Goal: Find specific page/section: Find specific page/section

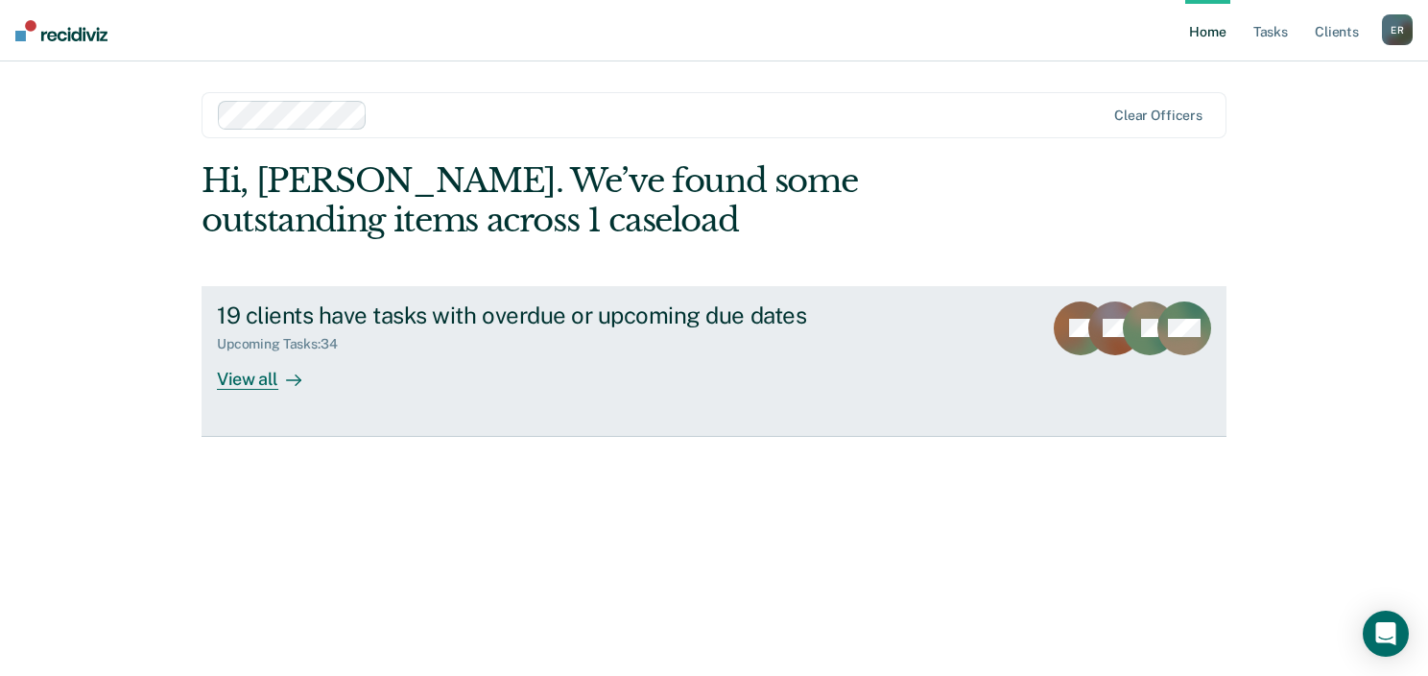
click at [255, 382] on div "View all" at bounding box center [271, 370] width 108 height 37
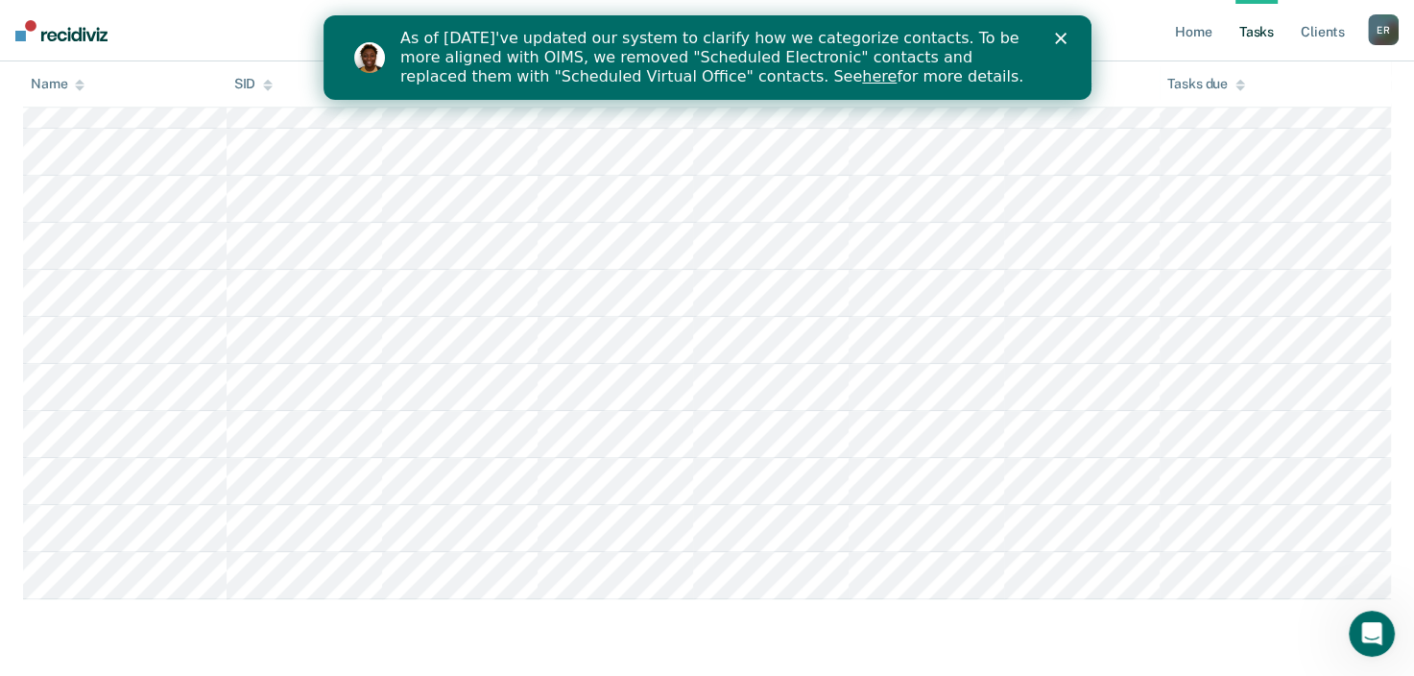
scroll to position [1727, 0]
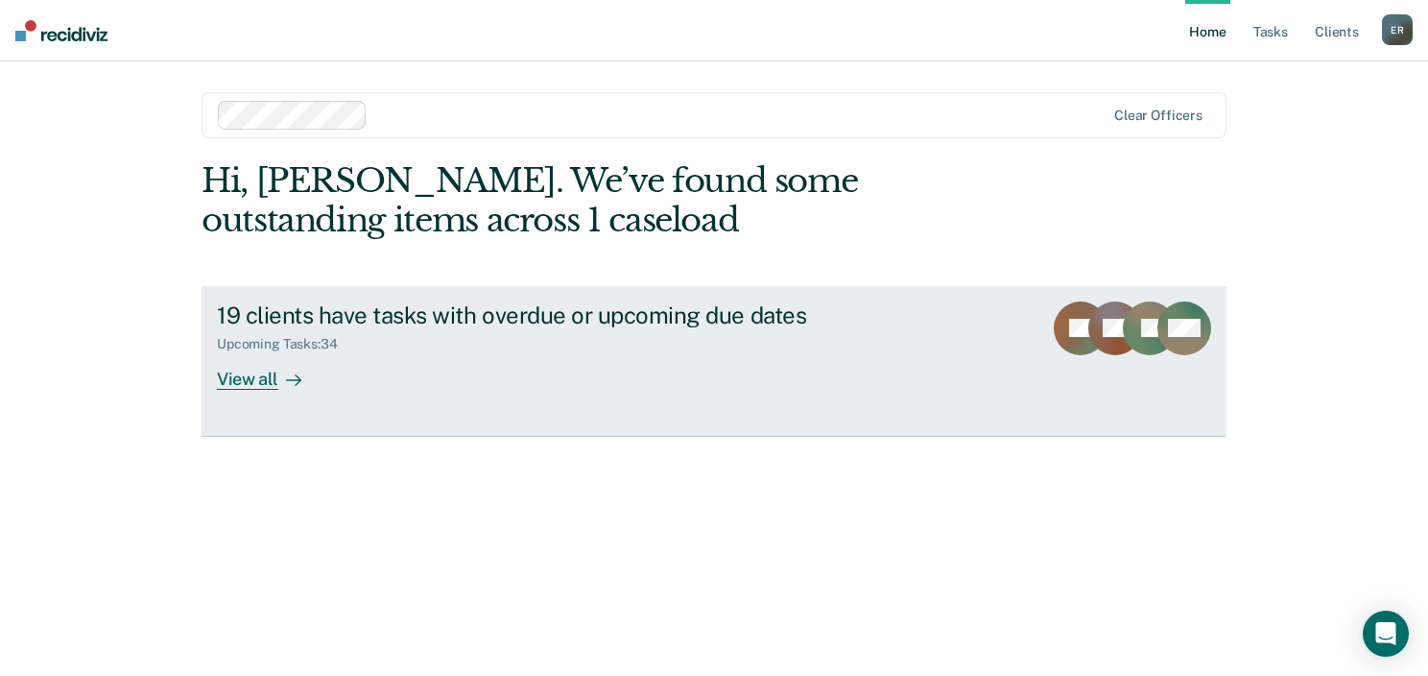
click at [230, 377] on div "View all" at bounding box center [271, 370] width 108 height 37
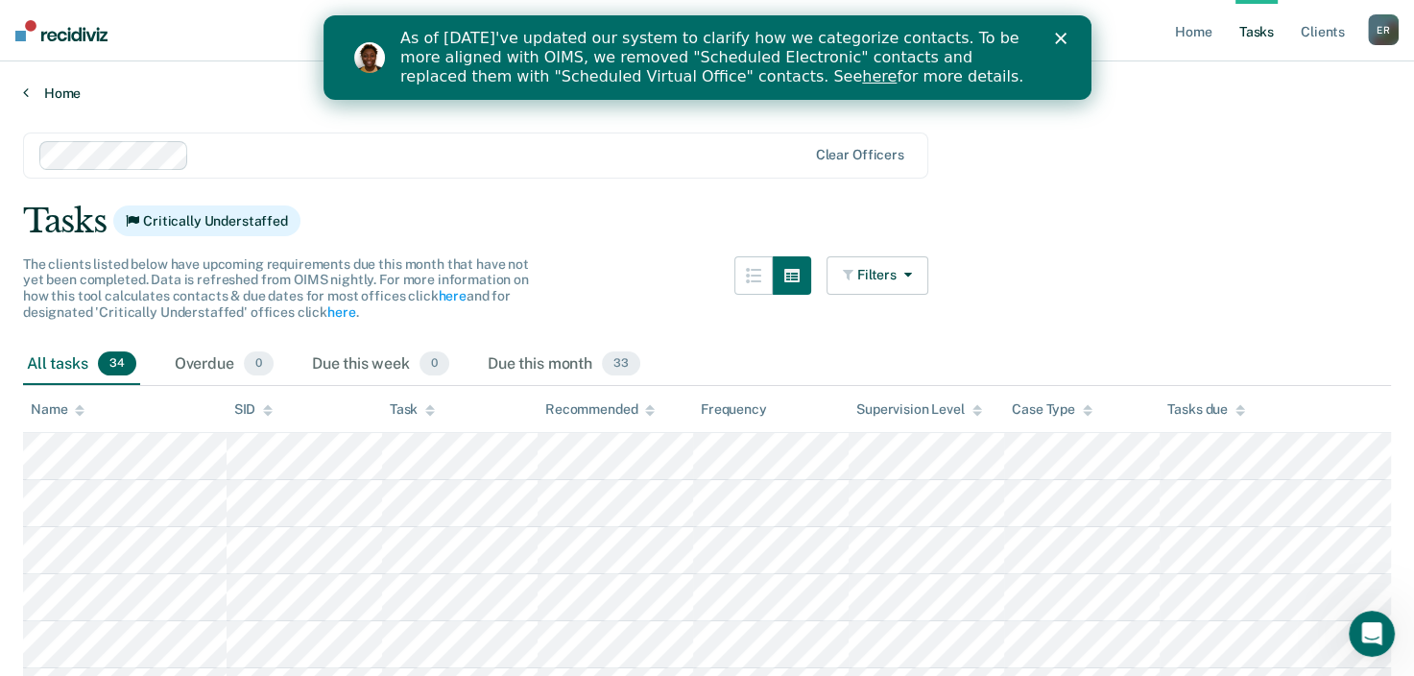
click at [45, 86] on link "Home" at bounding box center [707, 92] width 1368 height 17
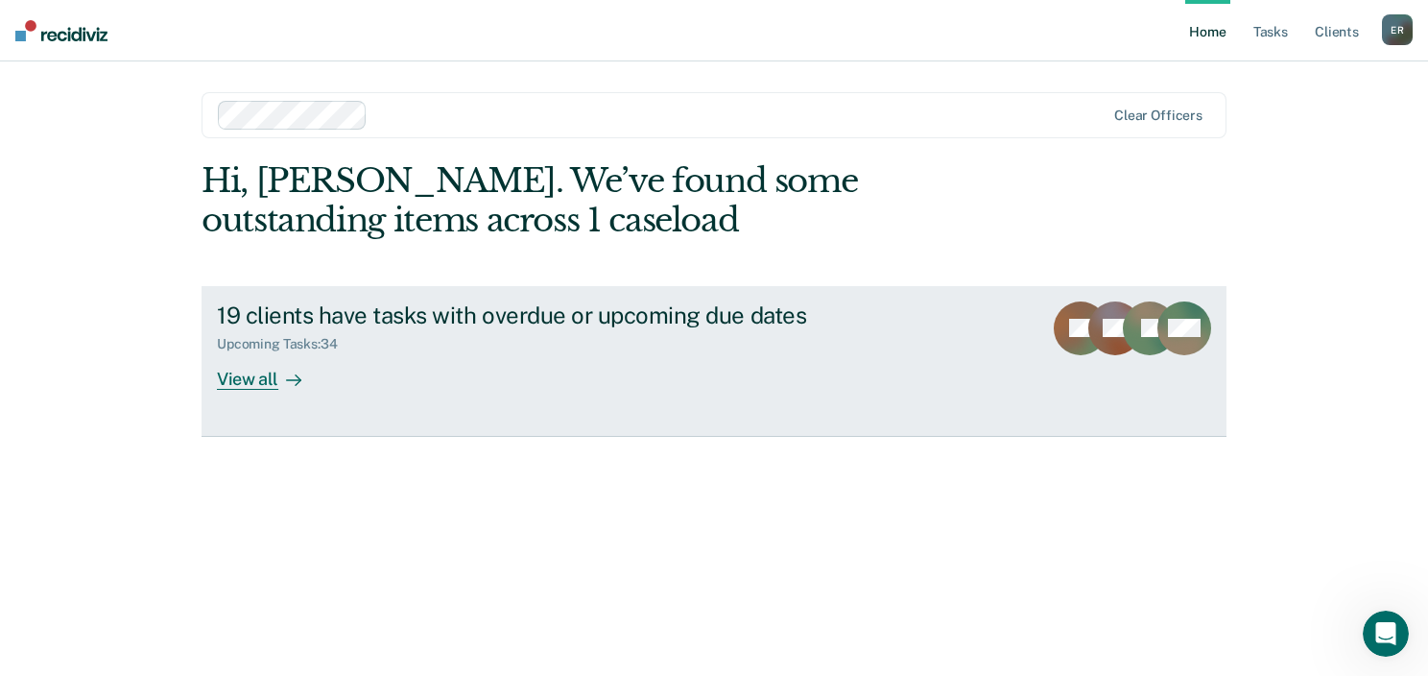
click at [246, 376] on div "View all" at bounding box center [271, 370] width 108 height 37
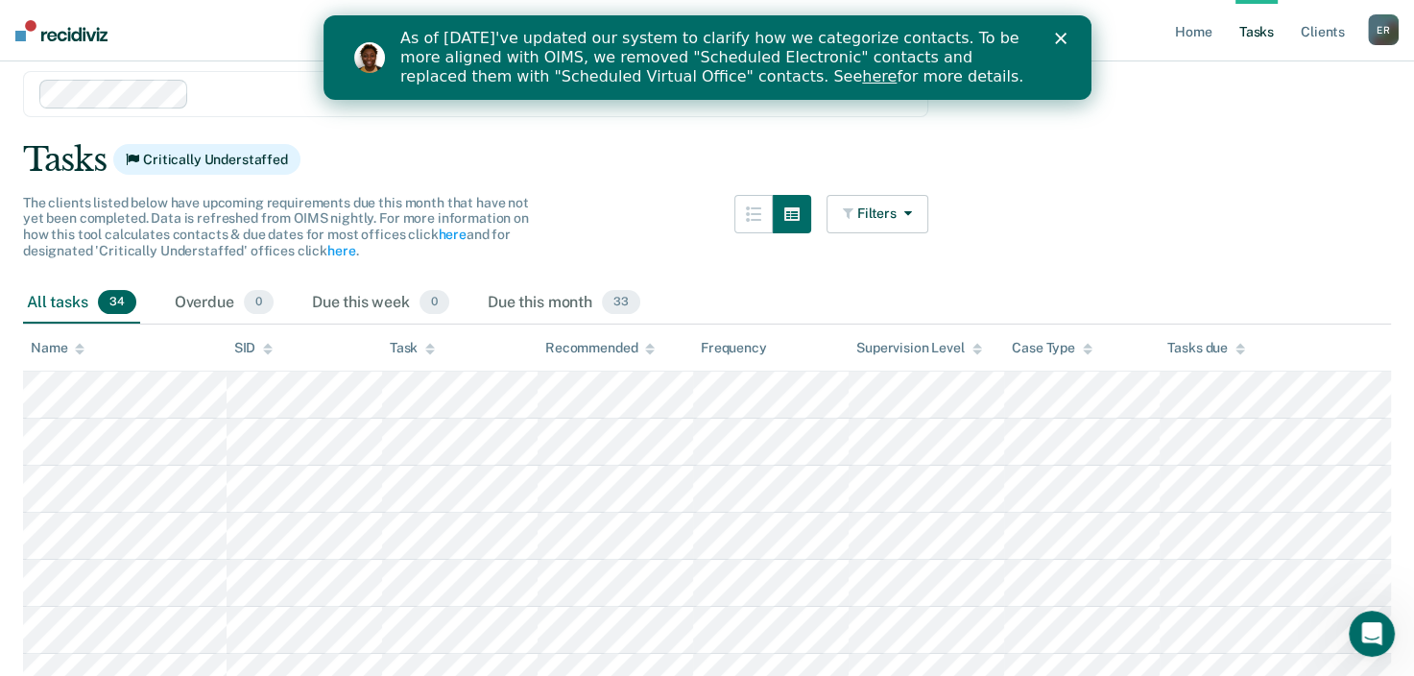
scroll to position [96, 0]
